Goal: Find specific fact: Locate a discrete piece of known information

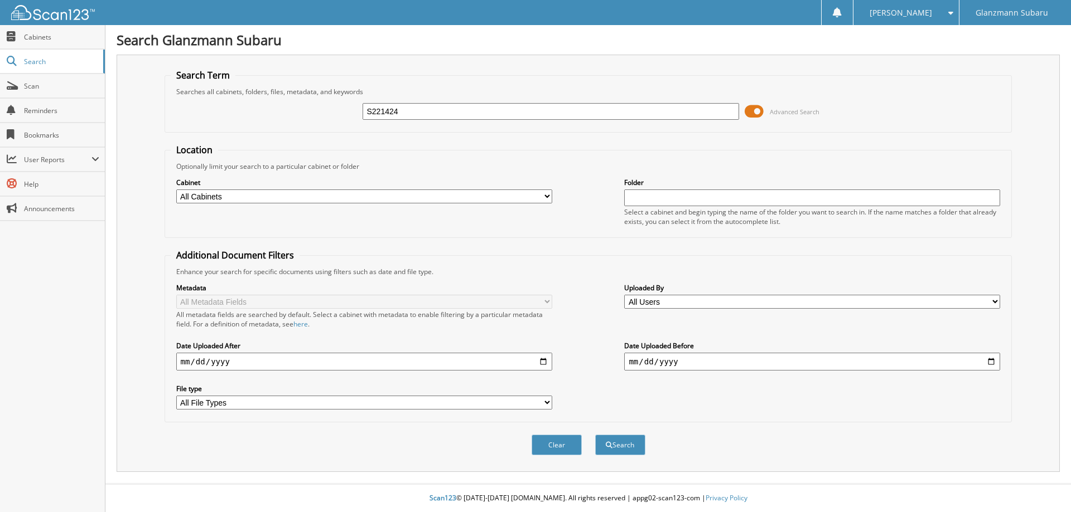
click at [380, 108] on input "S221424" at bounding box center [550, 111] width 376 height 17
type input "S221424"
click at [613, 446] on button "Search" at bounding box center [620, 445] width 50 height 21
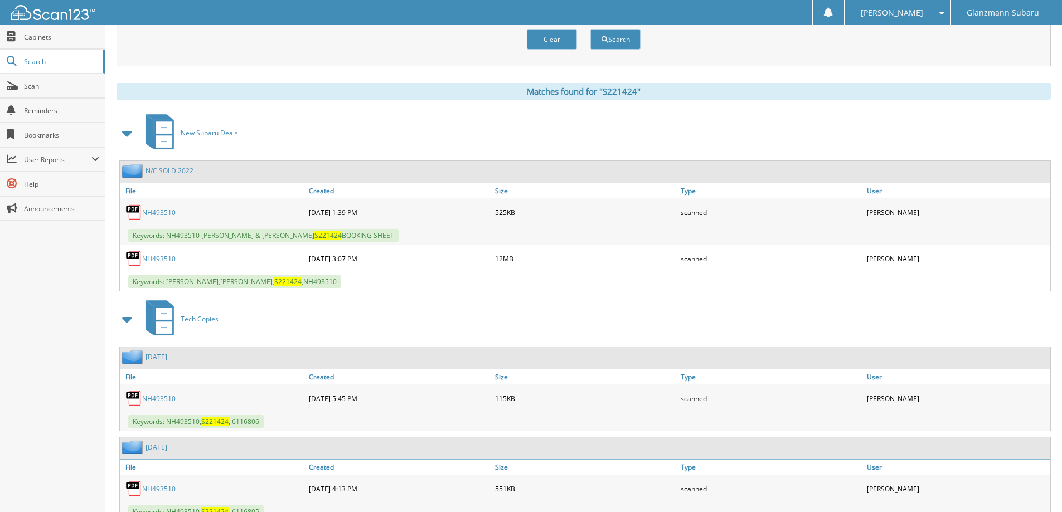
scroll to position [394, 0]
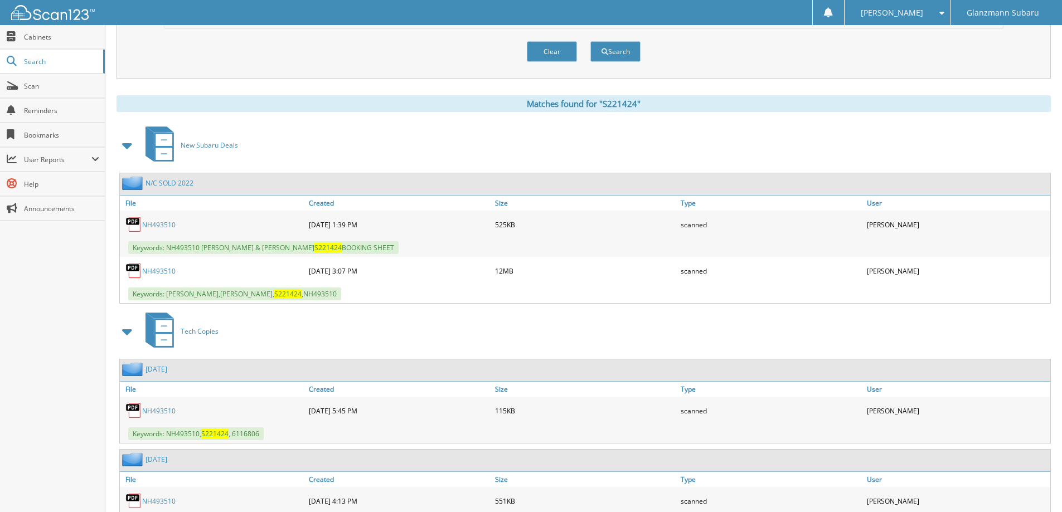
click at [159, 270] on link "NH493510" at bounding box center [158, 271] width 33 height 9
